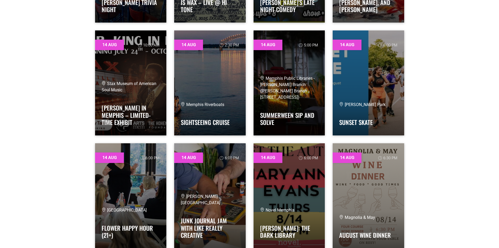
scroll to position [2069, 0]
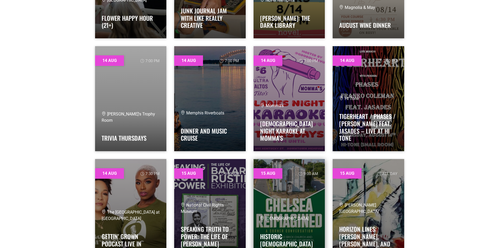
click at [306, 185] on link at bounding box center [290, 211] width 72 height 105
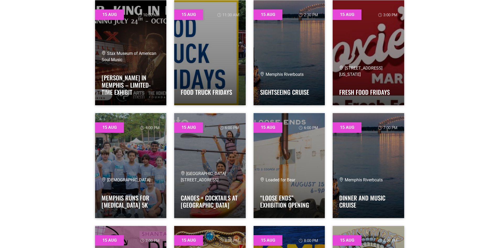
scroll to position [2358, 0]
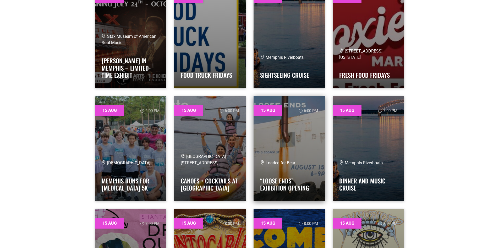
click at [262, 146] on link at bounding box center [290, 148] width 72 height 105
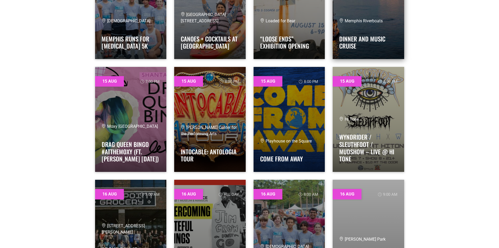
scroll to position [2541, 0]
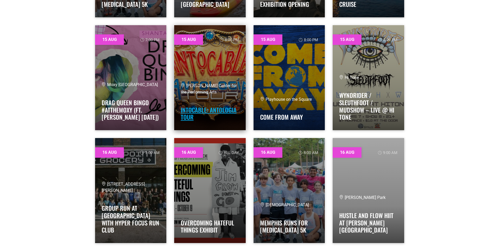
click at [214, 108] on link "Intocable: Antologia Tour" at bounding box center [209, 113] width 56 height 16
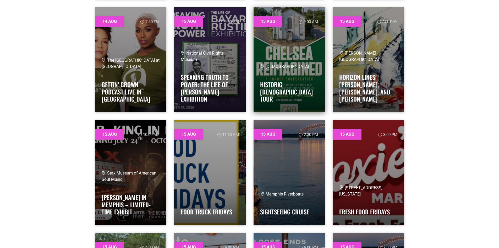
scroll to position [2253, 0]
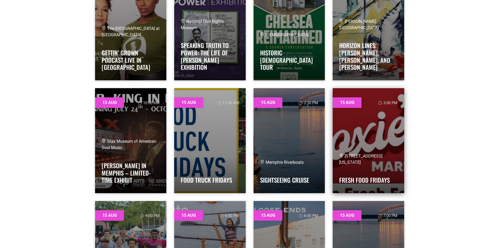
click at [381, 130] on link at bounding box center [369, 140] width 72 height 105
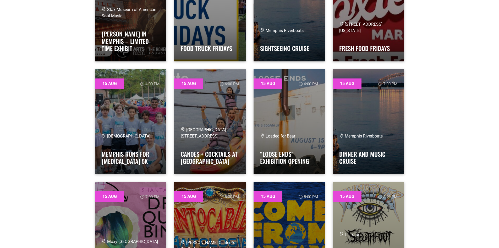
scroll to position [2436, 0]
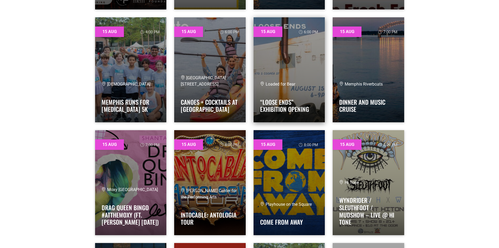
click at [299, 85] on div "Loaded for Bear" at bounding box center [289, 84] width 58 height 6
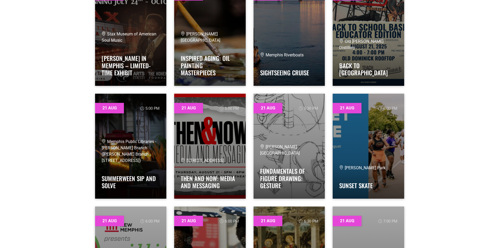
scroll to position [4951, 0]
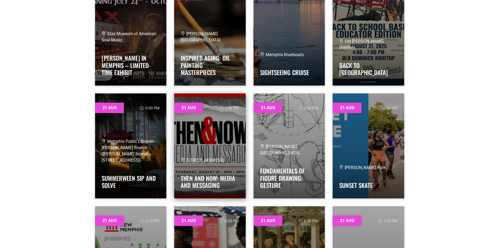
click at [211, 155] on link at bounding box center [210, 145] width 72 height 105
click at [211, 146] on link at bounding box center [210, 145] width 72 height 105
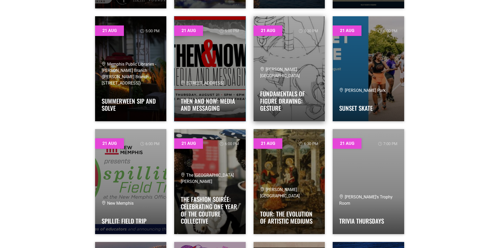
scroll to position [5030, 0]
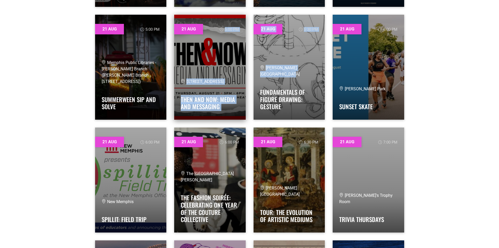
drag, startPoint x: 299, startPoint y: 76, endPoint x: 243, endPoint y: 28, distance: 74.3
click at [231, 14] on div "[DATE] 5:00 pm Memphis Public Libraries - [PERSON_NAME] Branch ([PERSON_NAME] B…" at bounding box center [249, 67] width 317 height 113
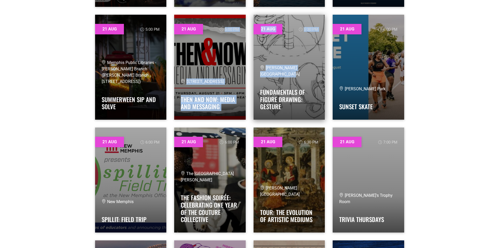
click at [288, 73] on div "[PERSON_NAME][GEOGRAPHIC_DATA]" at bounding box center [289, 71] width 58 height 13
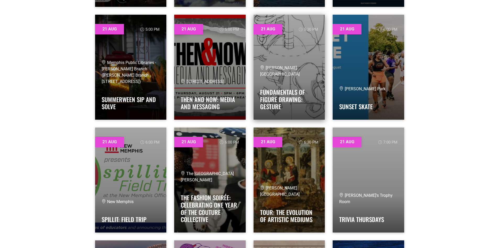
click at [300, 67] on span "[PERSON_NAME][GEOGRAPHIC_DATA]" at bounding box center [280, 70] width 40 height 11
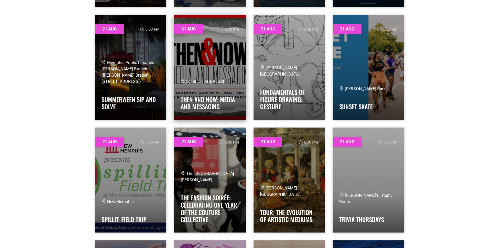
click at [230, 74] on link at bounding box center [210, 67] width 72 height 105
click at [204, 97] on link "Then and Now: Media and Messaging" at bounding box center [208, 103] width 54 height 16
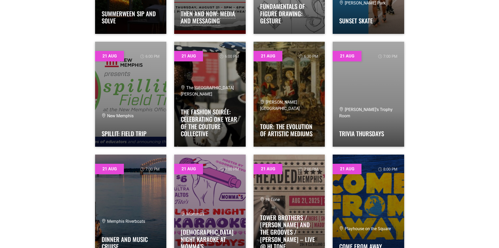
scroll to position [5056, 0]
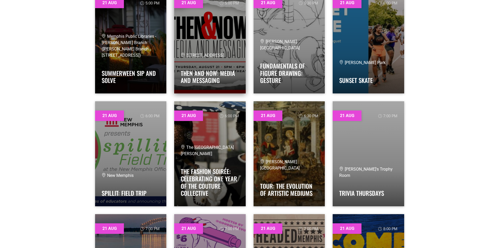
click at [211, 40] on link at bounding box center [210, 40] width 72 height 105
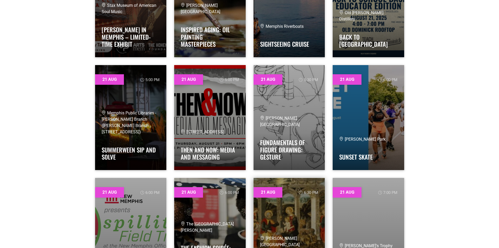
scroll to position [4977, 0]
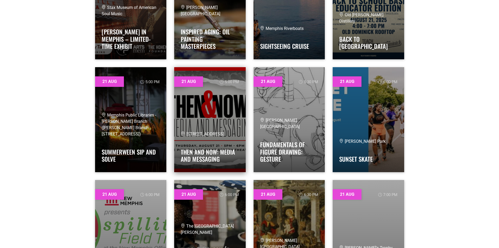
click at [232, 84] on link at bounding box center [210, 119] width 72 height 105
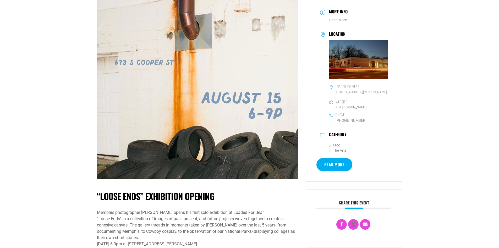
scroll to position [105, 0]
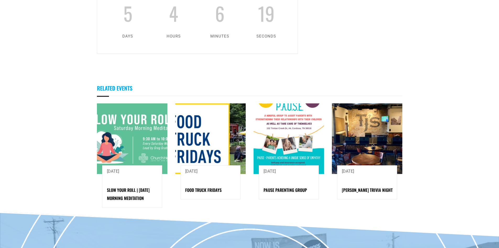
scroll to position [314, 0]
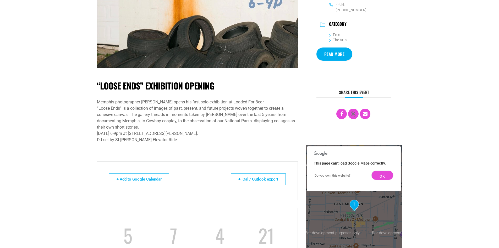
scroll to position [131, 0]
